Goal: Use online tool/utility: Utilize a website feature to perform a specific function

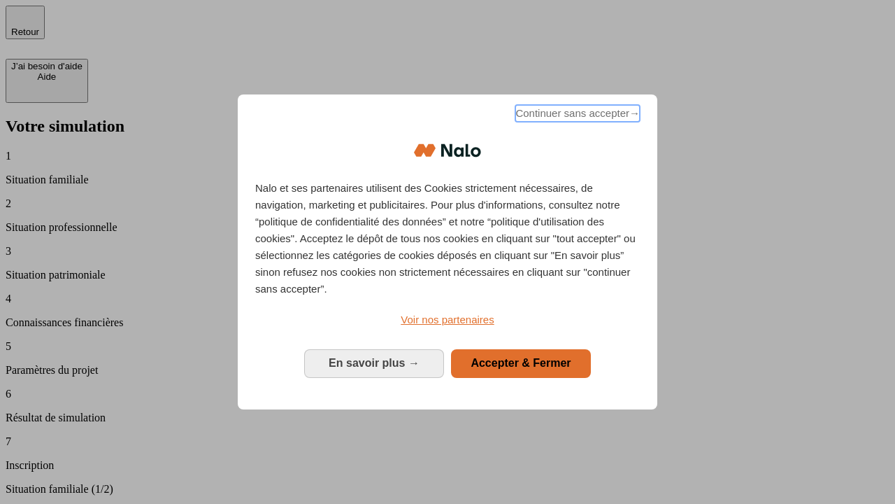
click at [576, 115] on span "Continuer sans accepter →" at bounding box center [577, 113] width 125 height 17
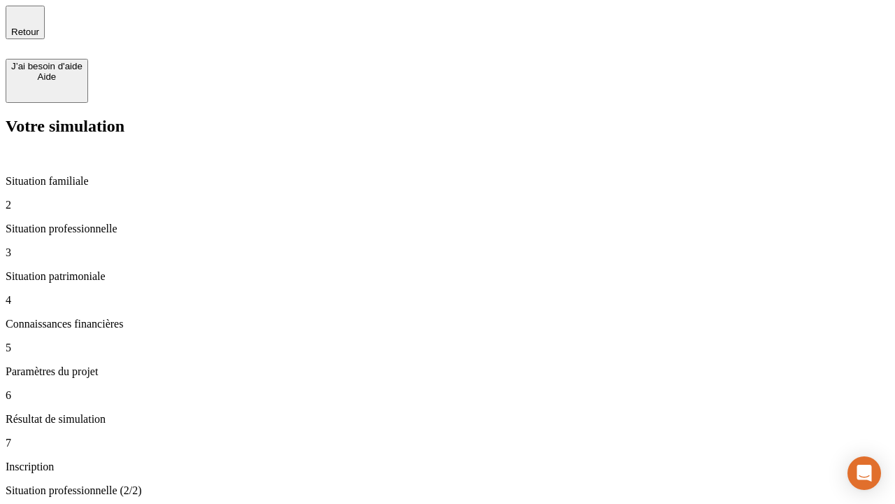
type input "30 000"
type input "0"
type input "1 000"
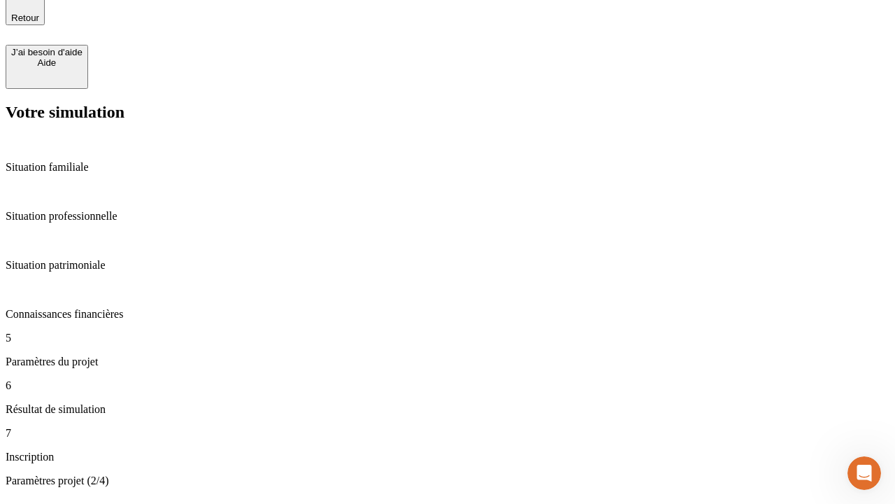
type input "40"
type input "200 000"
type input "640"
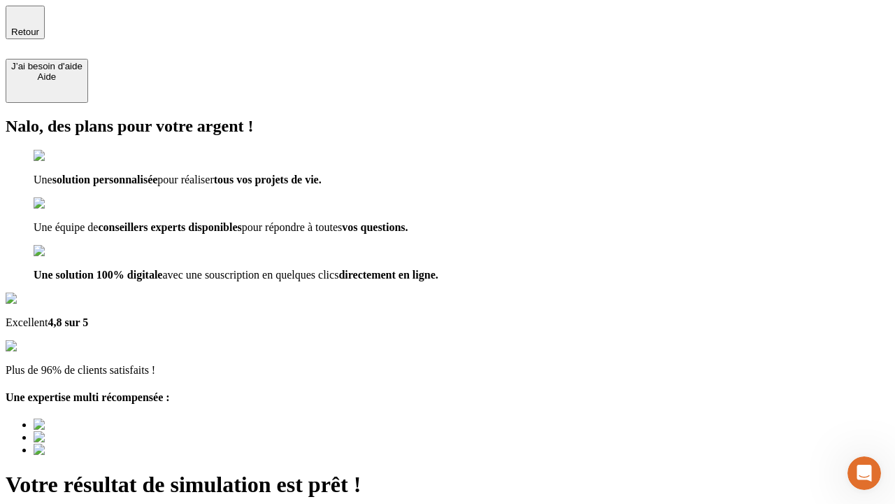
type input "[EMAIL_ADDRESS][DOMAIN_NAME]"
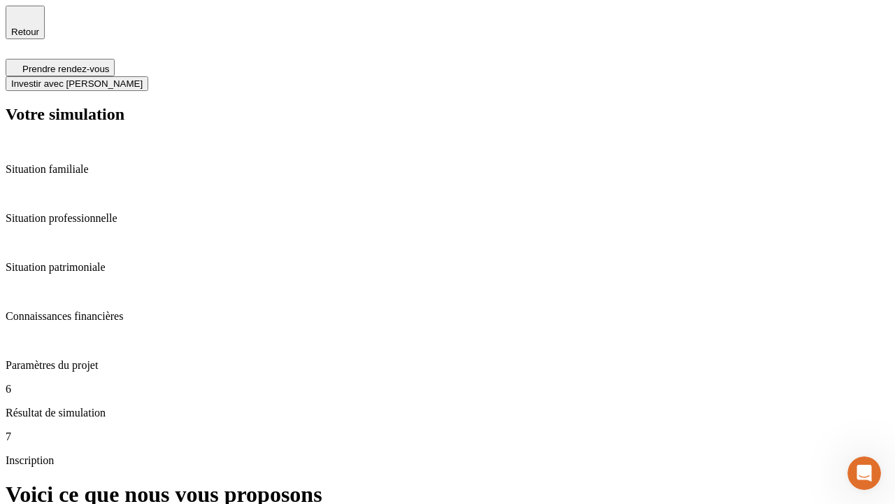
click at [143, 78] on span "Investir avec [PERSON_NAME]" at bounding box center [76, 83] width 131 height 10
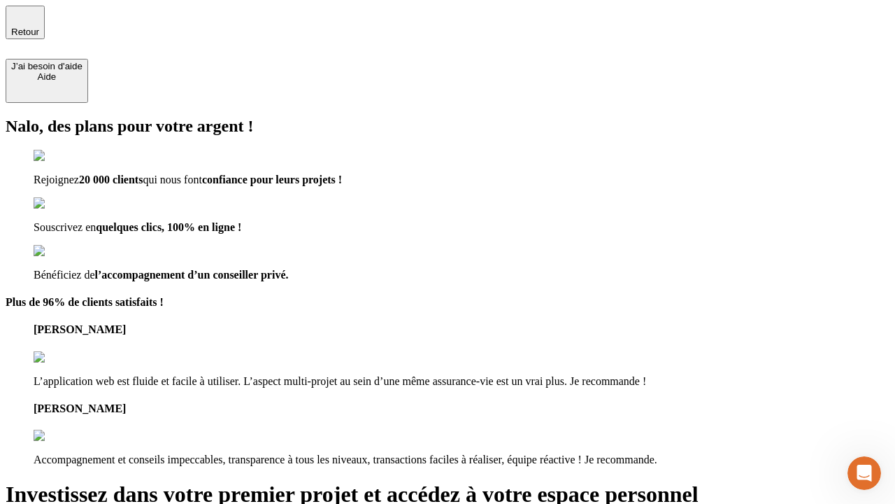
type input "[EMAIL_ADDRESS][DOMAIN_NAME]"
